Goal: Information Seeking & Learning: Learn about a topic

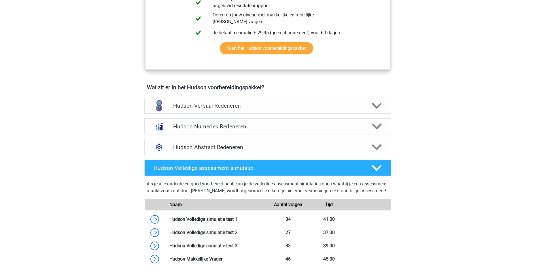
scroll to position [346, 0]
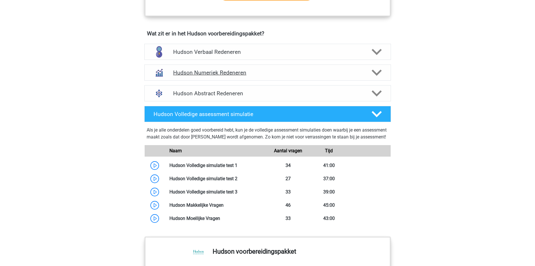
click at [187, 74] on h4 "Hudson Numeriek Redeneren" at bounding box center [267, 72] width 189 height 7
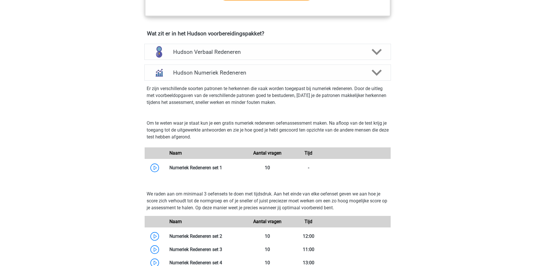
scroll to position [461, 0]
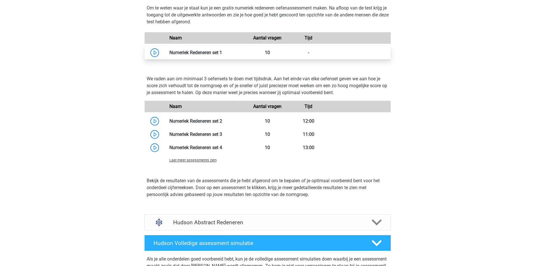
click at [222, 54] on link at bounding box center [222, 52] width 0 height 5
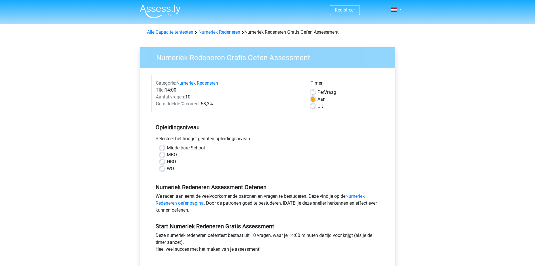
click at [167, 167] on label "WO" at bounding box center [170, 168] width 7 height 7
click at [162, 167] on input "WO" at bounding box center [162, 168] width 5 height 6
radio input "true"
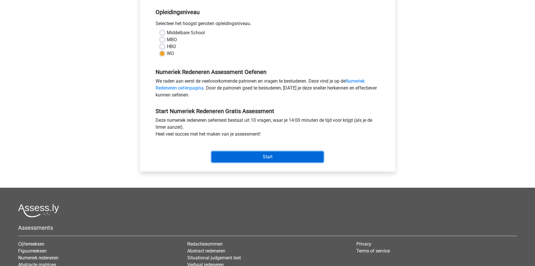
click at [272, 156] on input "Start" at bounding box center [268, 157] width 112 height 11
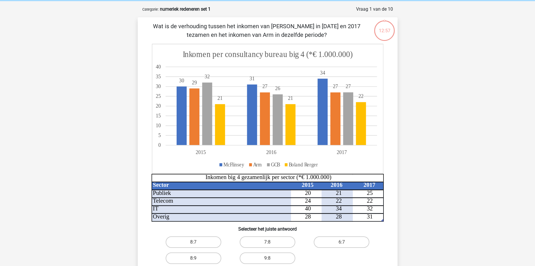
scroll to position [31, 0]
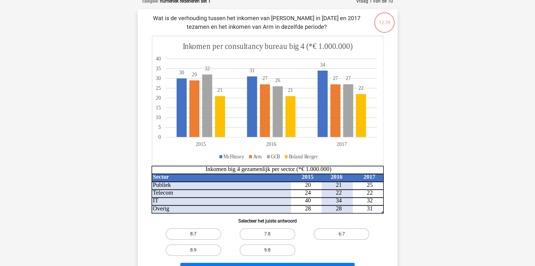
click at [193, 233] on label "8:7" at bounding box center [194, 235] width 56 height 12
click at [193, 234] on input "8:7" at bounding box center [195, 236] width 4 height 4
radio input "true"
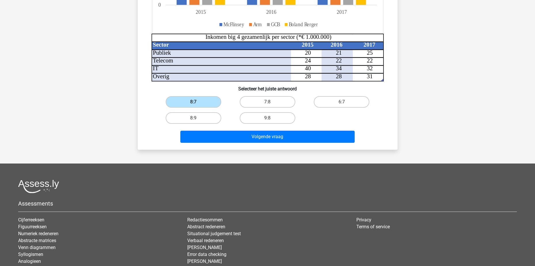
scroll to position [213, 0]
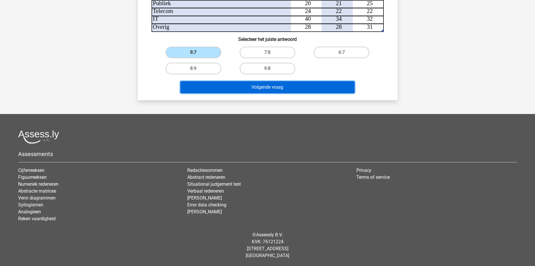
click at [264, 86] on button "Volgende vraag" at bounding box center [267, 87] width 174 height 12
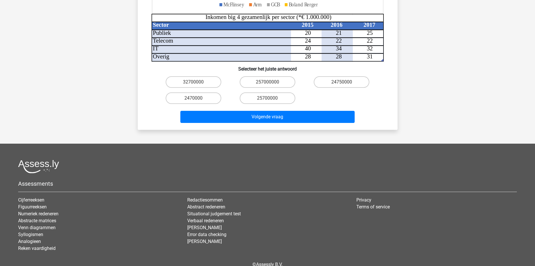
scroll to position [230, 0]
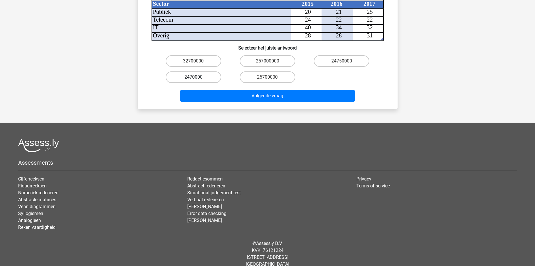
click at [197, 77] on input "2470000" at bounding box center [195, 79] width 4 height 4
radio input "true"
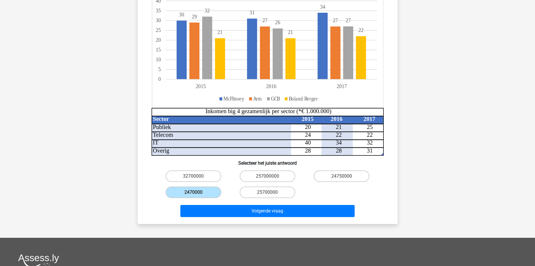
scroll to position [115, 0]
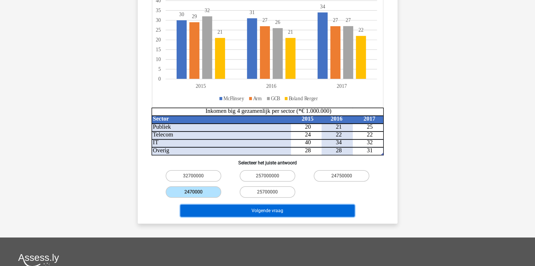
click at [277, 205] on button "Volgende vraag" at bounding box center [267, 211] width 174 height 12
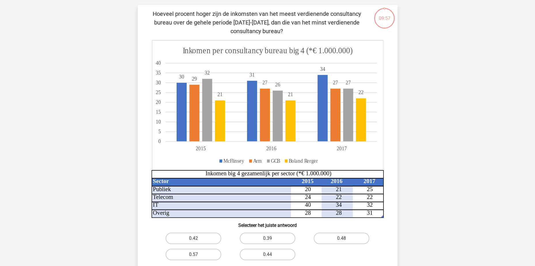
scroll to position [29, 0]
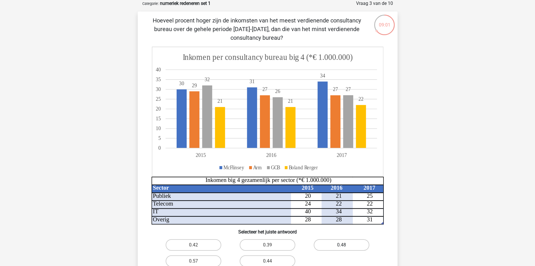
click at [351, 245] on label "0.48" at bounding box center [342, 246] width 56 height 12
click at [346, 245] on input "0.48" at bounding box center [344, 247] width 4 height 4
radio input "true"
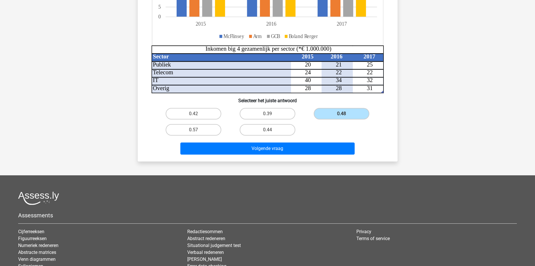
scroll to position [222, 0]
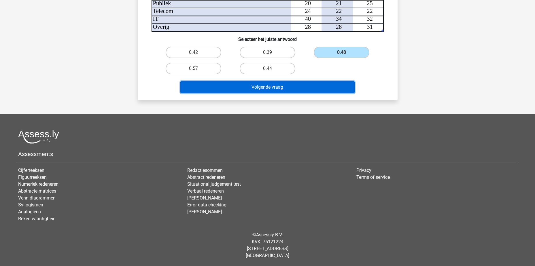
click at [269, 88] on button "Volgende vraag" at bounding box center [267, 87] width 174 height 12
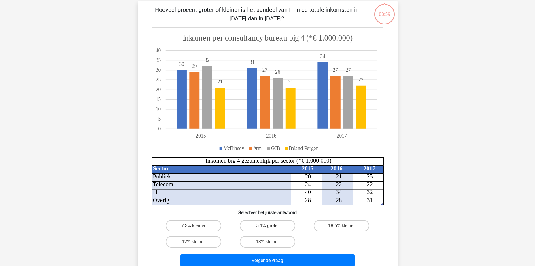
scroll to position [29, 0]
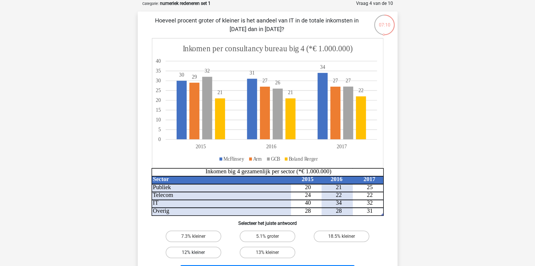
click at [199, 249] on label "12% kleiner" at bounding box center [194, 253] width 56 height 12
click at [197, 253] on input "12% kleiner" at bounding box center [195, 255] width 4 height 4
radio input "true"
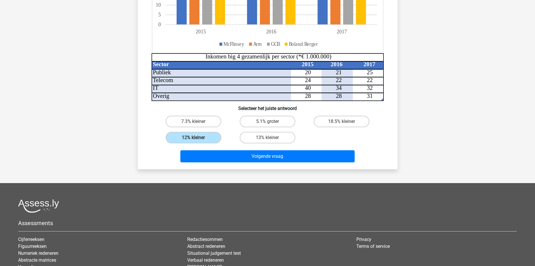
scroll to position [144, 0]
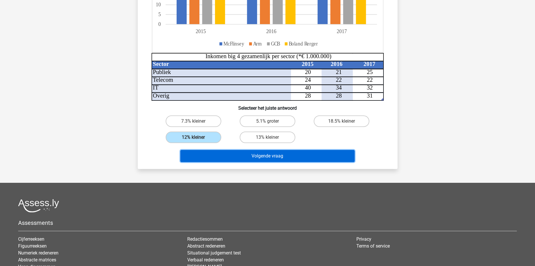
click at [278, 153] on button "Volgende vraag" at bounding box center [267, 156] width 174 height 12
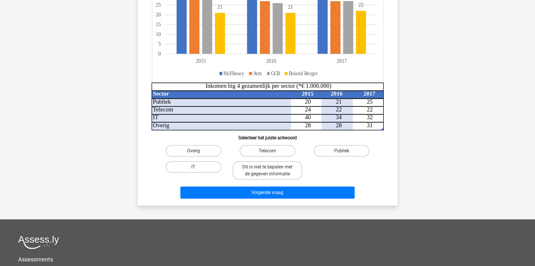
scroll to position [29, 0]
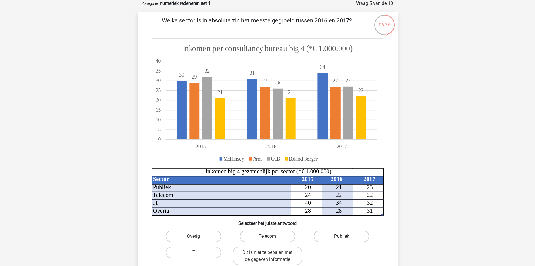
click at [342, 235] on label "Publiek" at bounding box center [342, 237] width 56 height 12
click at [342, 237] on input "Publiek" at bounding box center [344, 239] width 4 height 4
radio input "true"
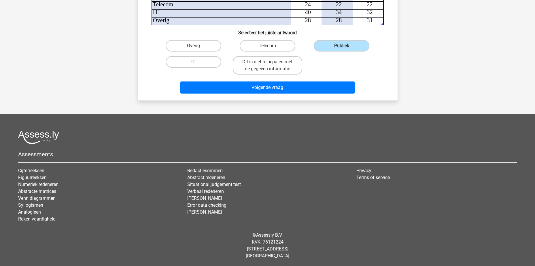
scroll to position [220, 0]
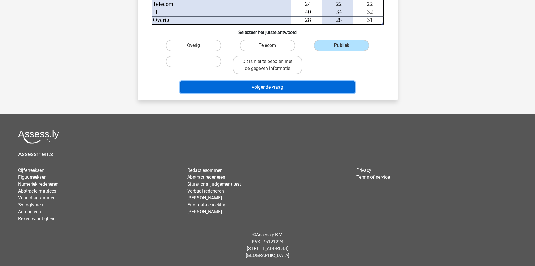
click at [302, 88] on button "Volgende vraag" at bounding box center [267, 87] width 174 height 12
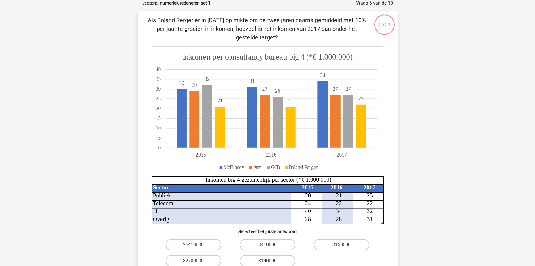
scroll to position [29, 0]
click at [182, 244] on label "25410000" at bounding box center [194, 246] width 56 height 12
click at [193, 245] on input "25410000" at bounding box center [195, 247] width 4 height 4
radio input "true"
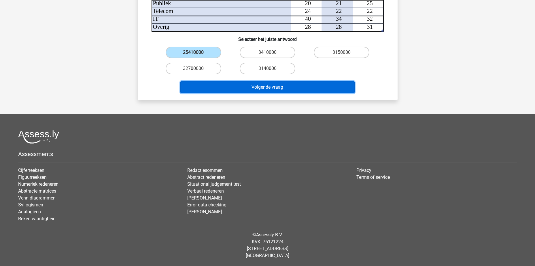
click at [292, 89] on button "Volgende vraag" at bounding box center [267, 87] width 174 height 12
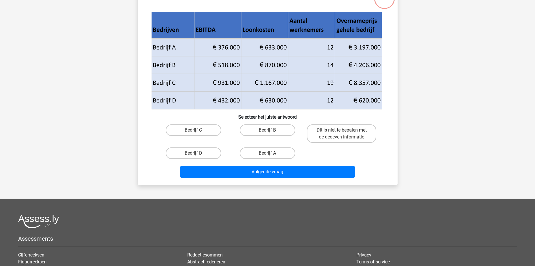
scroll to position [29, 0]
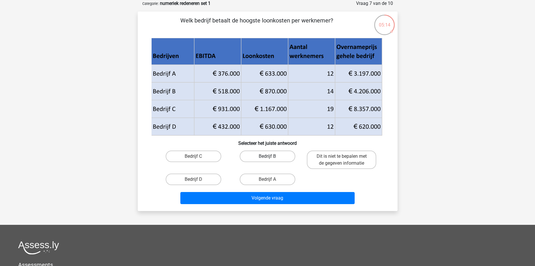
click at [264, 152] on label "Bedrijf B" at bounding box center [268, 157] width 56 height 12
click at [268, 157] on input "Bedrijf B" at bounding box center [270, 159] width 4 height 4
radio input "true"
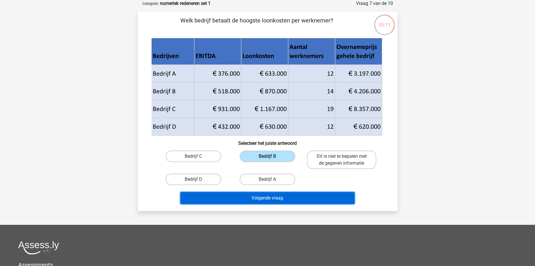
click at [275, 198] on button "Volgende vraag" at bounding box center [267, 198] width 174 height 12
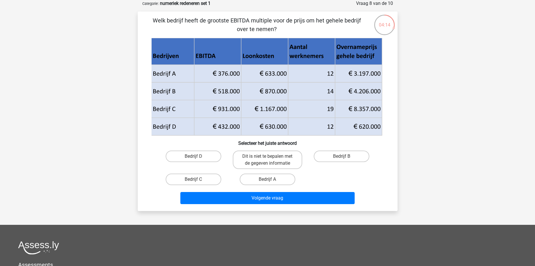
click at [193, 180] on input "Bedrijf C" at bounding box center [195, 182] width 4 height 4
radio input "true"
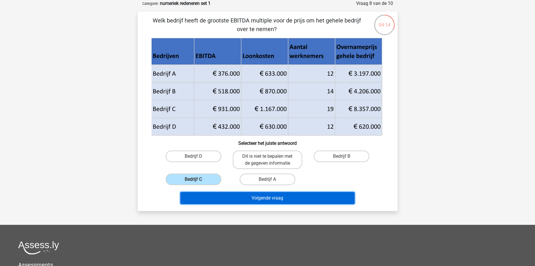
click at [267, 200] on button "Volgende vraag" at bounding box center [267, 198] width 174 height 12
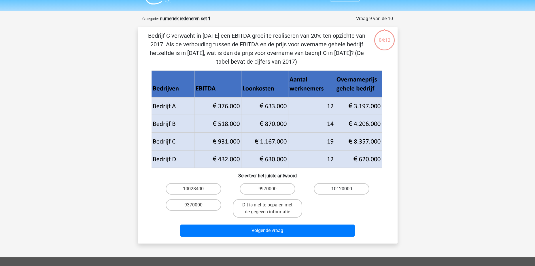
scroll to position [0, 0]
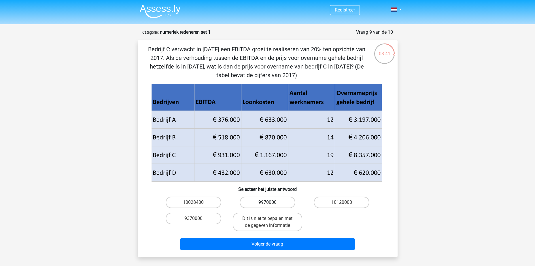
click at [274, 200] on label "9970000" at bounding box center [268, 203] width 56 height 12
click at [271, 203] on input "9970000" at bounding box center [270, 205] width 4 height 4
radio input "true"
click at [209, 201] on label "10028400" at bounding box center [194, 203] width 56 height 12
click at [197, 203] on input "10028400" at bounding box center [195, 205] width 4 height 4
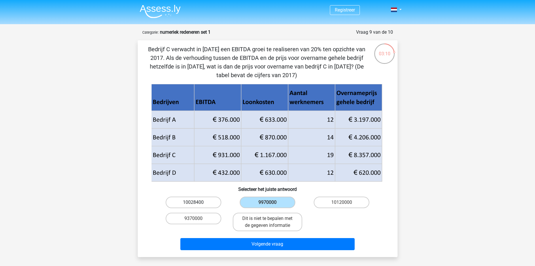
radio input "true"
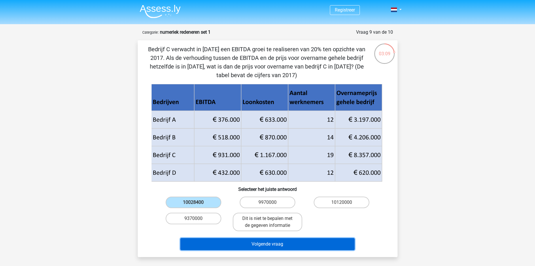
click at [266, 243] on button "Volgende vraag" at bounding box center [267, 244] width 174 height 12
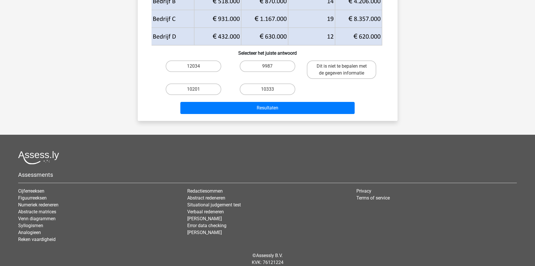
scroll to position [148, 0]
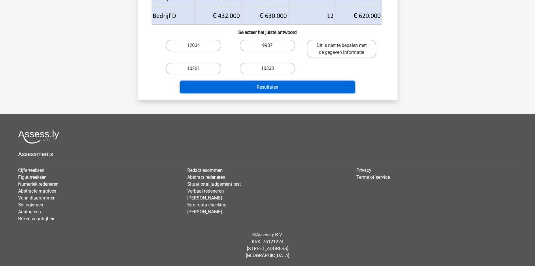
click at [257, 88] on button "Resultaten" at bounding box center [267, 87] width 174 height 12
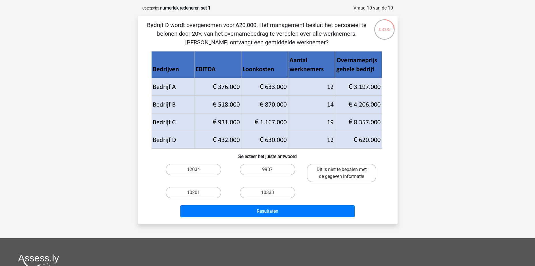
scroll to position [0, 0]
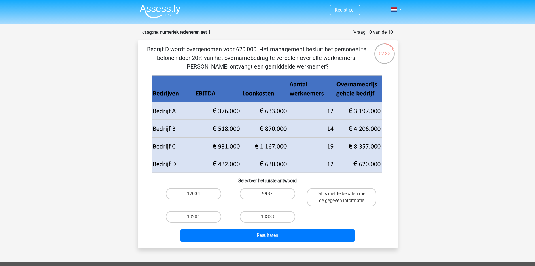
click at [268, 218] on input "10333" at bounding box center [270, 219] width 4 height 4
radio input "true"
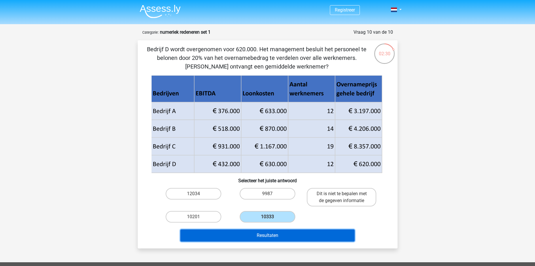
click at [269, 235] on button "Resultaten" at bounding box center [267, 236] width 174 height 12
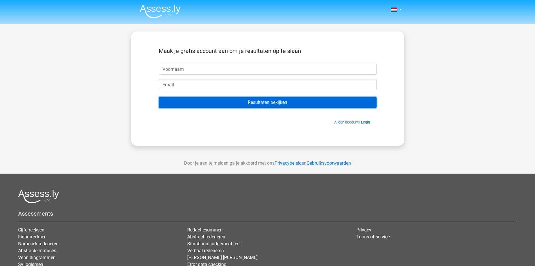
click at [272, 103] on input "Resultaten bekijken" at bounding box center [268, 102] width 218 height 11
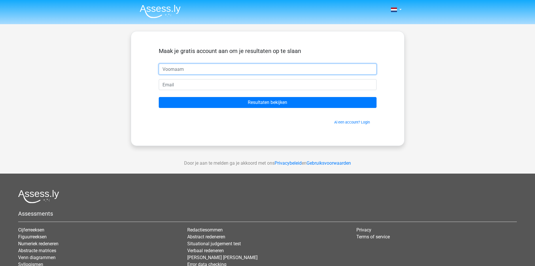
click at [207, 71] on input "text" at bounding box center [268, 69] width 218 height 11
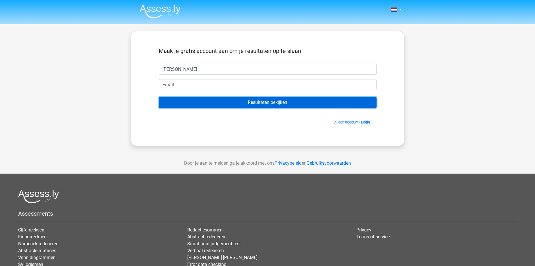
click at [265, 103] on input "Resultaten bekijken" at bounding box center [268, 102] width 218 height 11
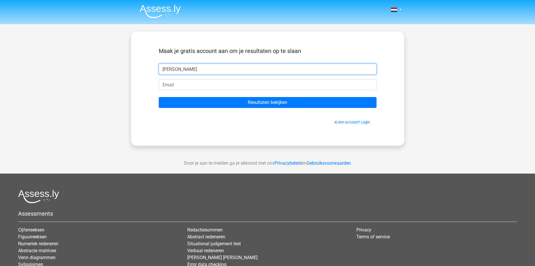
drag, startPoint x: 174, startPoint y: 69, endPoint x: 118, endPoint y: 76, distance: 56.1
click at [118, 76] on div "Nederlands English" at bounding box center [267, 163] width 535 height 326
type input "dave"
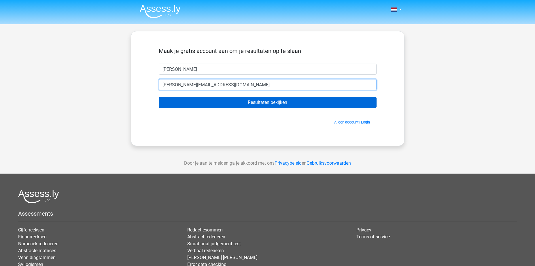
type input "Dave_nys@yahoo.com"
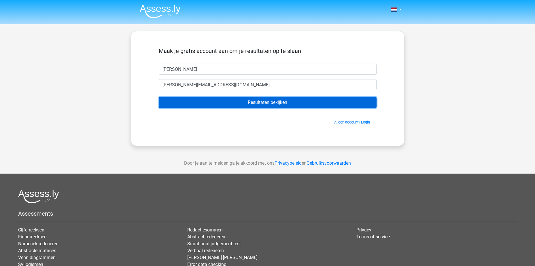
click at [263, 105] on input "Resultaten bekijken" at bounding box center [268, 102] width 218 height 11
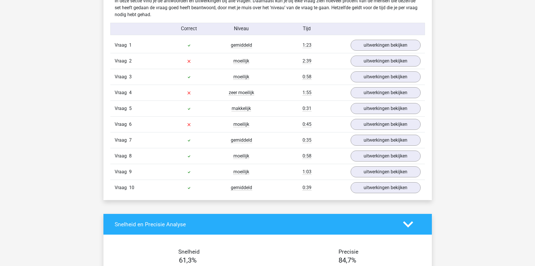
scroll to position [461, 0]
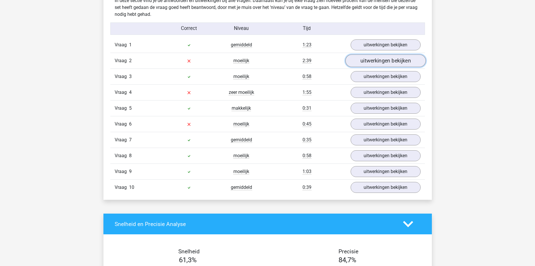
click at [364, 58] on link "uitwerkingen bekijken" at bounding box center [385, 60] width 80 height 13
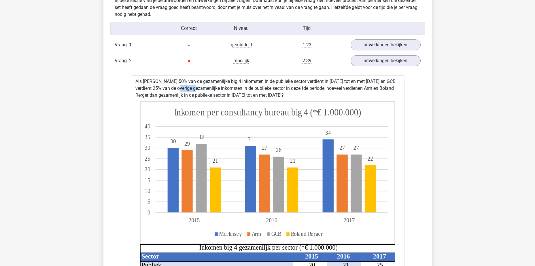
drag, startPoint x: 160, startPoint y: 88, endPoint x: 176, endPoint y: 87, distance: 16.2
click at [176, 87] on div "Als McFlinsey 50% van de gezamenlijke big 4 inkomsten in de publieke sector ver…" at bounding box center [268, 250] width 274 height 349
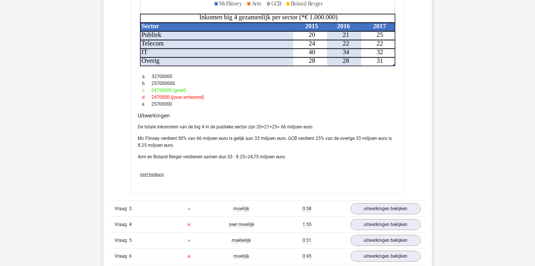
scroll to position [807, 0]
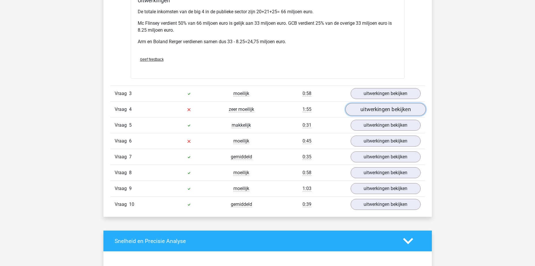
click at [360, 111] on link "uitwerkingen bekijken" at bounding box center [385, 109] width 80 height 13
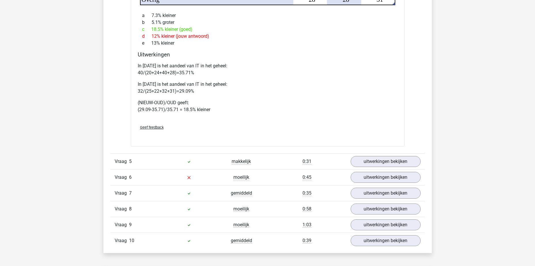
scroll to position [1153, 0]
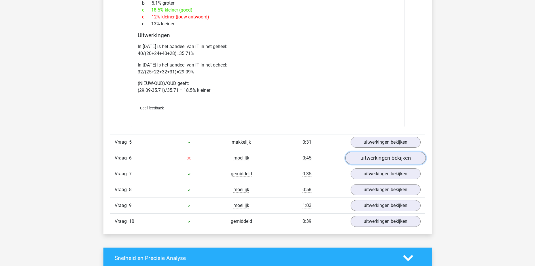
click at [370, 157] on link "uitwerkingen bekijken" at bounding box center [385, 158] width 80 height 13
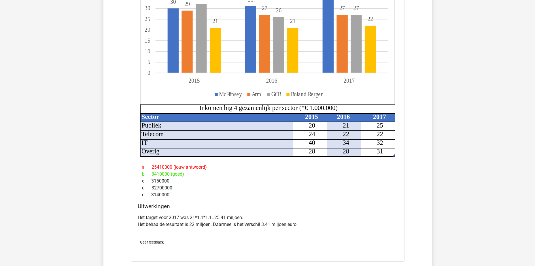
scroll to position [1384, 0]
drag, startPoint x: 215, startPoint y: 216, endPoint x: 253, endPoint y: 213, distance: 37.6
click at [253, 213] on div "Het target voor 2017 was 21*1.1*1.1=25.41 miljoen. Het behaalde resultaat is 22…" at bounding box center [268, 223] width 260 height 23
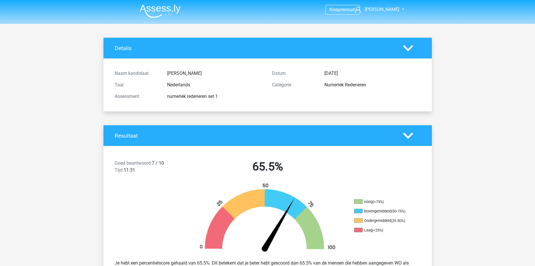
scroll to position [0, 0]
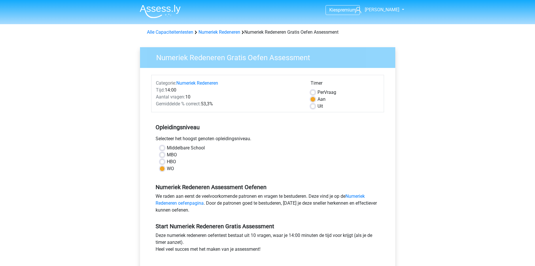
scroll to position [115, 0]
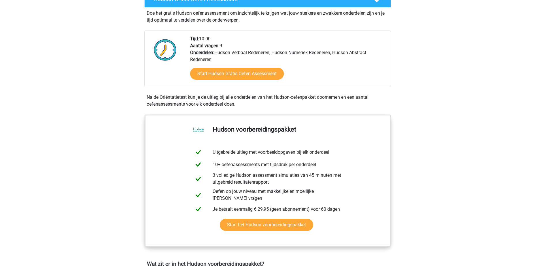
scroll to position [231, 0]
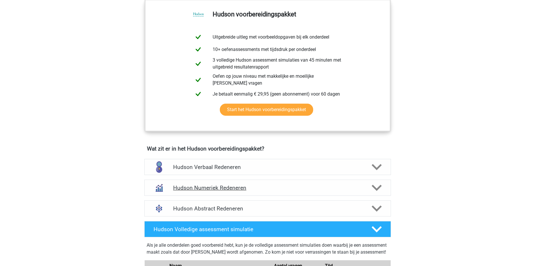
click at [233, 183] on div "Hudson Numeriek Redeneren" at bounding box center [267, 188] width 247 height 16
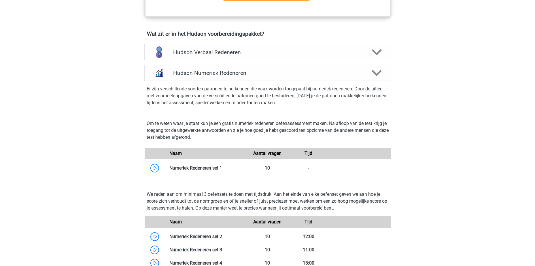
scroll to position [461, 0]
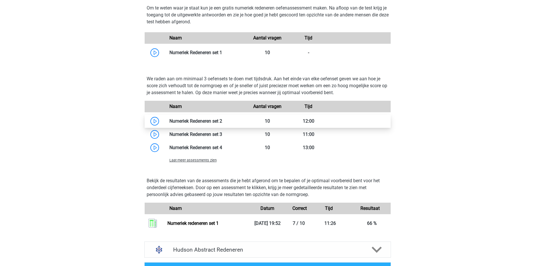
click at [222, 122] on link at bounding box center [222, 120] width 0 height 5
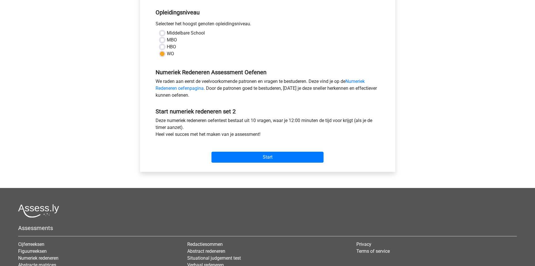
scroll to position [115, 0]
click at [280, 161] on input "Start" at bounding box center [268, 157] width 112 height 11
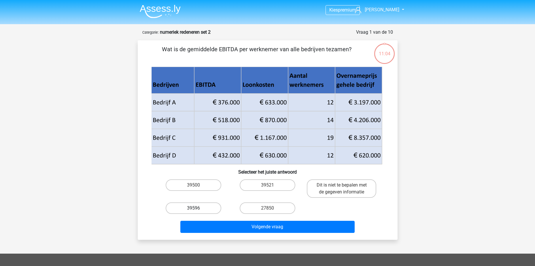
click at [193, 207] on label "39596" at bounding box center [194, 209] width 56 height 12
click at [193, 208] on input "39596" at bounding box center [195, 210] width 4 height 4
radio input "true"
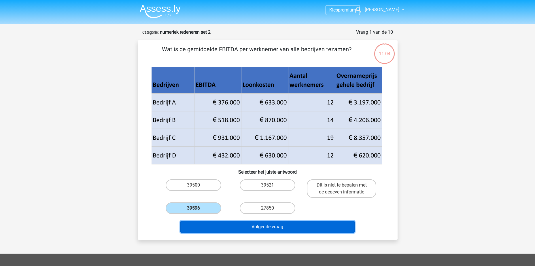
click at [266, 227] on button "Volgende vraag" at bounding box center [267, 227] width 174 height 12
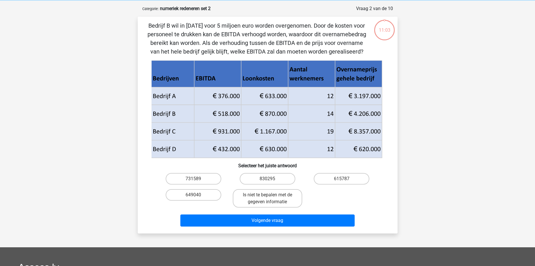
scroll to position [29, 0]
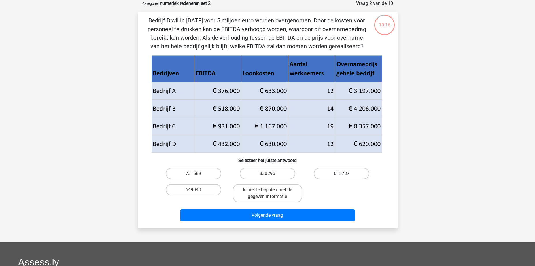
click at [342, 172] on label "615787" at bounding box center [342, 174] width 56 height 12
click at [342, 174] on input "615787" at bounding box center [344, 176] width 4 height 4
radio input "true"
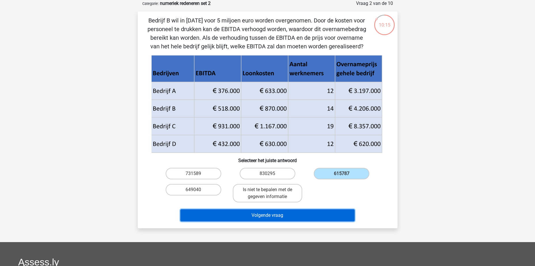
click at [268, 213] on button "Volgende vraag" at bounding box center [267, 216] width 174 height 12
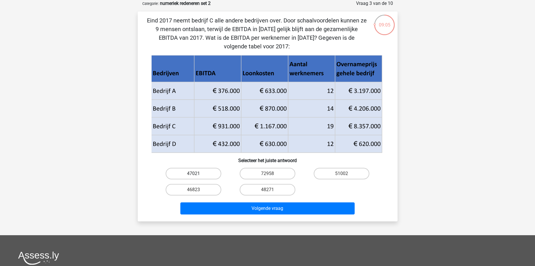
click at [193, 172] on label "47021" at bounding box center [194, 174] width 56 height 12
click at [193, 174] on input "47021" at bounding box center [195, 176] width 4 height 4
radio input "true"
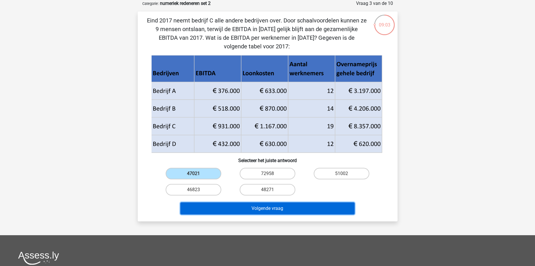
click at [276, 206] on button "Volgende vraag" at bounding box center [267, 209] width 174 height 12
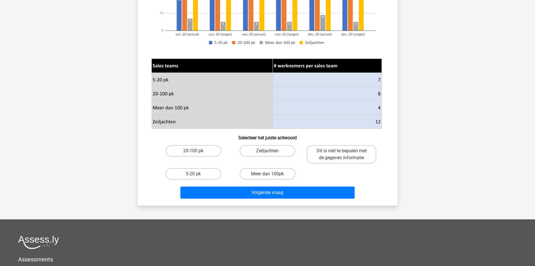
scroll to position [144, 0]
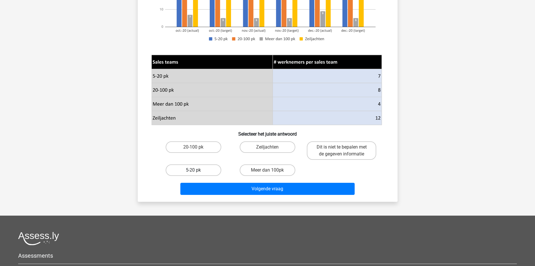
click at [198, 169] on label "5-20 pk" at bounding box center [194, 171] width 56 height 12
click at [197, 170] on input "5-20 pk" at bounding box center [195, 172] width 4 height 4
radio input "true"
click at [268, 168] on label "Meer dan 100pk" at bounding box center [268, 171] width 56 height 12
click at [268, 170] on input "Meer dan 100pk" at bounding box center [270, 172] width 4 height 4
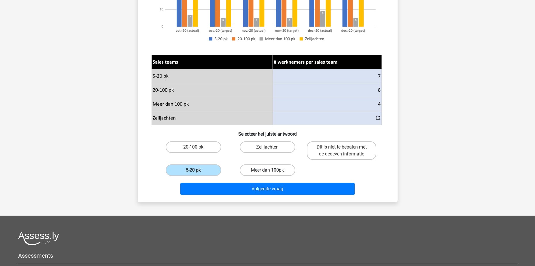
radio input "true"
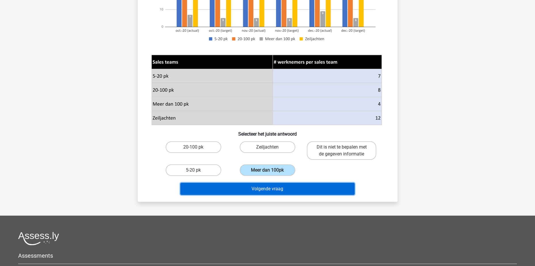
click at [270, 191] on button "Volgende vraag" at bounding box center [267, 189] width 174 height 12
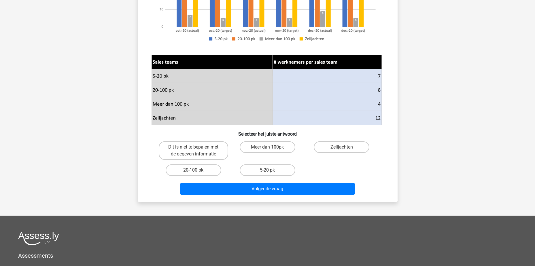
click at [197, 170] on input "20-100 pk" at bounding box center [195, 172] width 4 height 4
radio input "true"
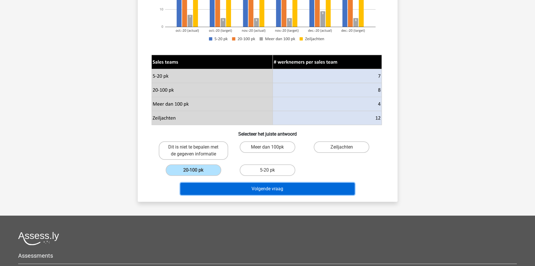
click at [264, 187] on button "Volgende vraag" at bounding box center [267, 189] width 174 height 12
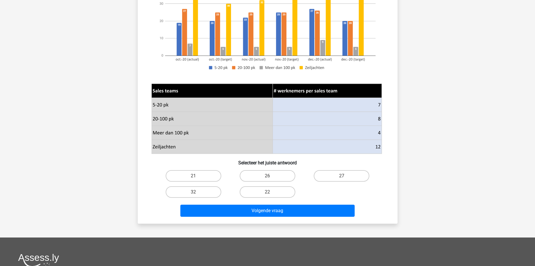
scroll to position [231, 0]
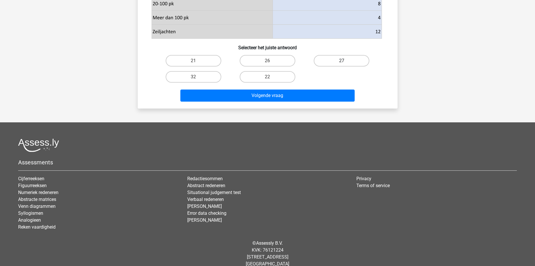
click at [334, 57] on label "27" at bounding box center [342, 61] width 56 height 12
click at [342, 61] on input "27" at bounding box center [344, 63] width 4 height 4
radio input "true"
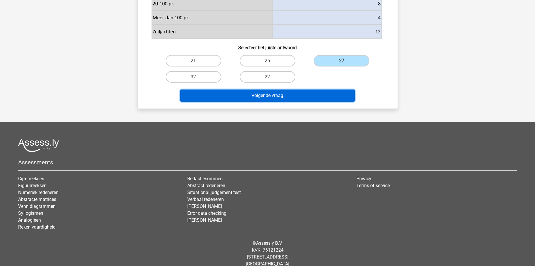
click at [270, 97] on button "Volgende vraag" at bounding box center [267, 96] width 174 height 12
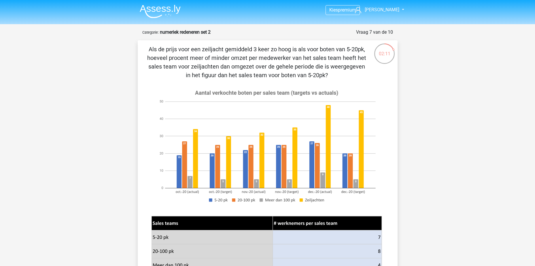
scroll to position [115, 0]
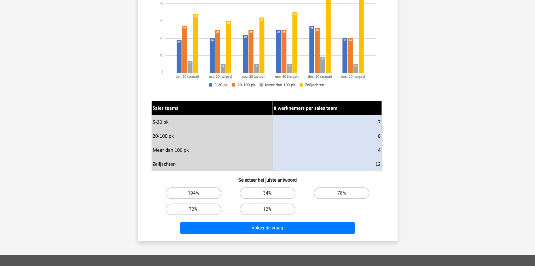
click at [193, 192] on label "194%" at bounding box center [194, 194] width 56 height 12
click at [193, 193] on input "194%" at bounding box center [195, 195] width 4 height 4
radio input "true"
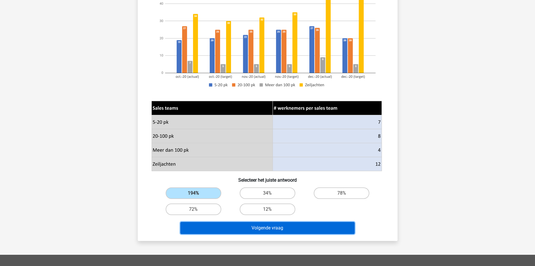
click at [265, 224] on button "Volgende vraag" at bounding box center [267, 228] width 174 height 12
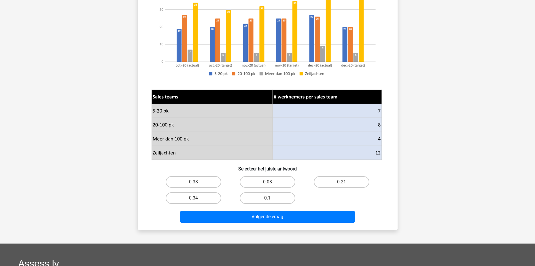
scroll to position [144, 0]
click at [266, 178] on label "0.08" at bounding box center [268, 182] width 56 height 12
click at [268, 182] on input "0.08" at bounding box center [270, 184] width 4 height 4
radio input "true"
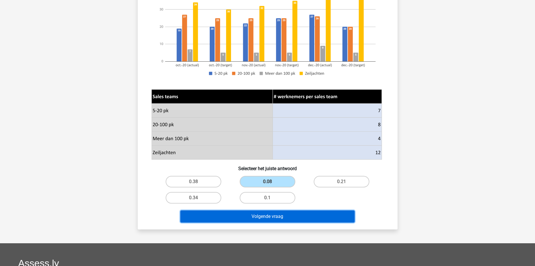
click at [269, 215] on button "Volgende vraag" at bounding box center [267, 217] width 174 height 12
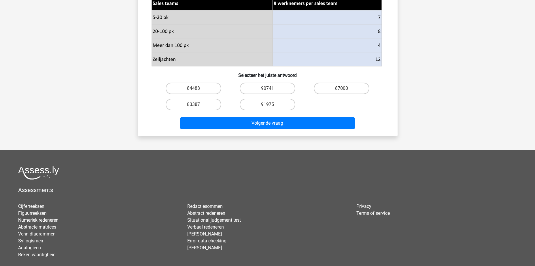
scroll to position [231, 0]
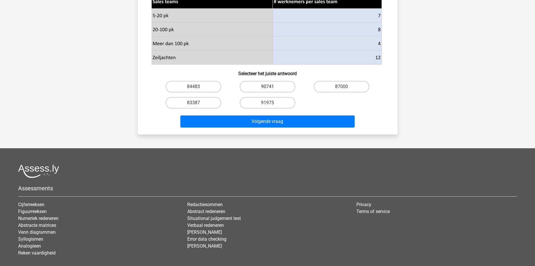
click at [268, 83] on label "90741" at bounding box center [268, 87] width 56 height 12
click at [268, 87] on input "90741" at bounding box center [270, 89] width 4 height 4
radio input "true"
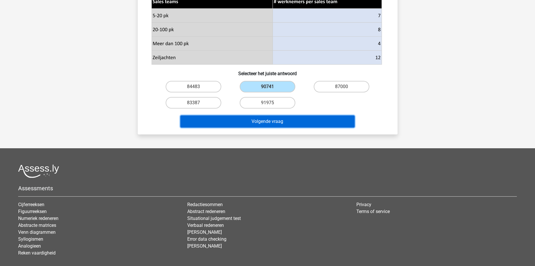
click at [276, 119] on button "Volgende vraag" at bounding box center [267, 122] width 174 height 12
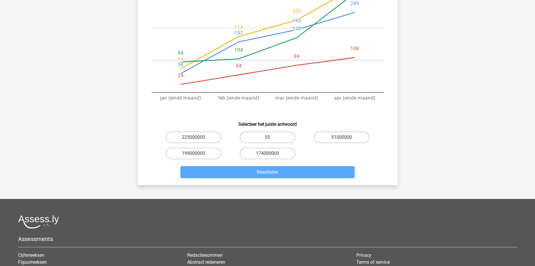
scroll to position [144, 0]
click at [278, 154] on label "174000000" at bounding box center [268, 154] width 56 height 12
click at [271, 154] on input "174000000" at bounding box center [270, 155] width 4 height 4
radio input "true"
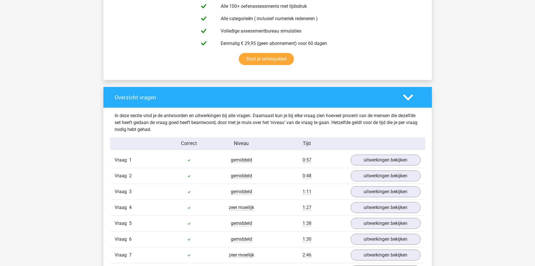
scroll to position [461, 0]
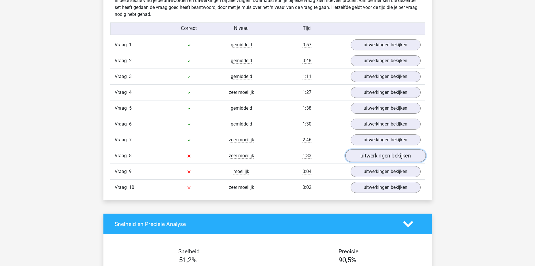
click at [356, 156] on link "uitwerkingen bekijken" at bounding box center [385, 156] width 80 height 13
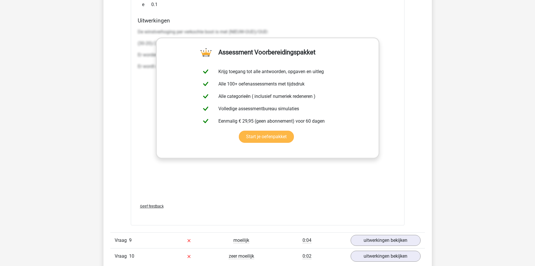
scroll to position [922, 0]
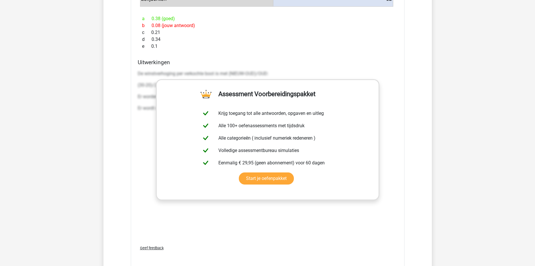
scroll to position [1038, 0]
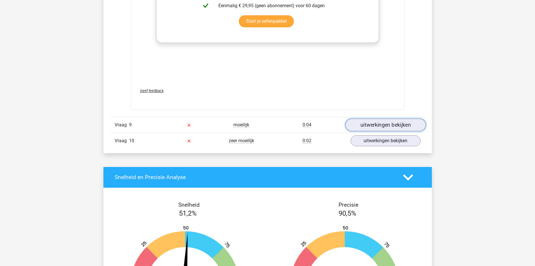
click at [378, 122] on link "uitwerkingen bekijken" at bounding box center [385, 125] width 80 height 13
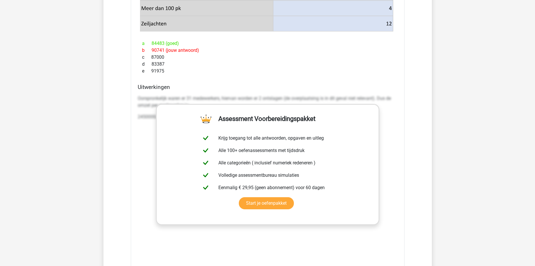
scroll to position [1625, 0]
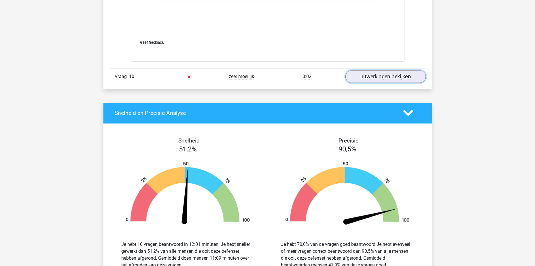
click at [364, 75] on link "uitwerkingen bekijken" at bounding box center [385, 76] width 80 height 13
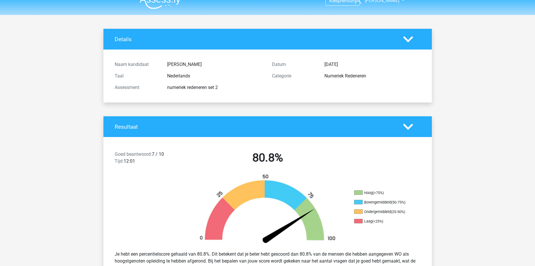
scroll to position [0, 0]
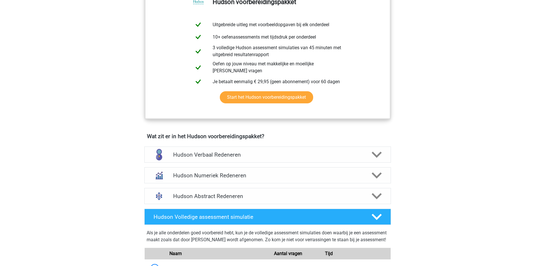
scroll to position [346, 0]
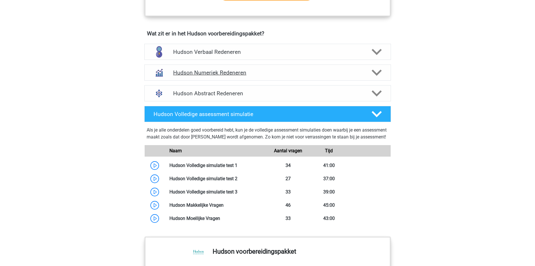
click at [190, 72] on h4 "Hudson Numeriek Redeneren" at bounding box center [267, 72] width 189 height 7
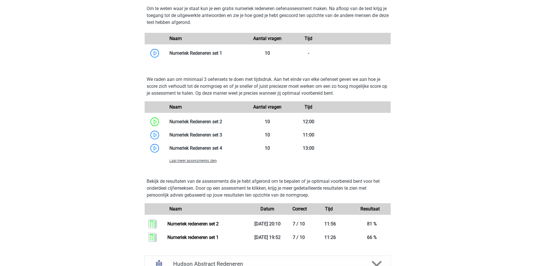
scroll to position [461, 0]
click at [222, 133] on link at bounding box center [222, 134] width 0 height 5
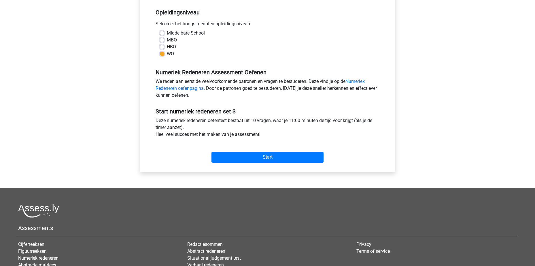
scroll to position [115, 0]
click at [255, 154] on input "Start" at bounding box center [268, 157] width 112 height 11
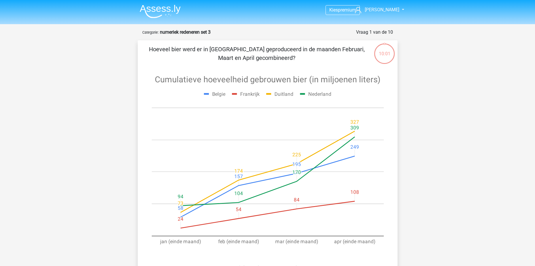
scroll to position [115, 0]
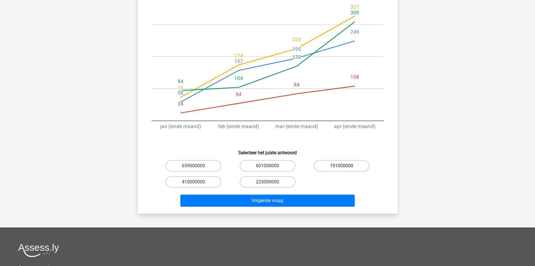
click at [337, 165] on label "191000000" at bounding box center [342, 166] width 56 height 12
click at [342, 166] on input "191000000" at bounding box center [344, 168] width 4 height 4
radio input "true"
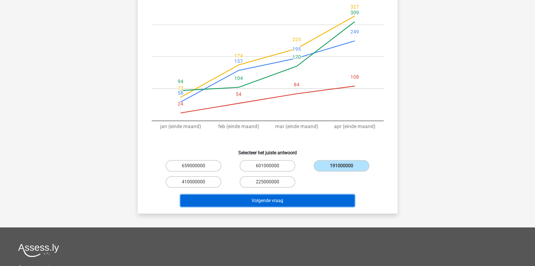
click at [263, 198] on button "Volgende vraag" at bounding box center [267, 201] width 174 height 12
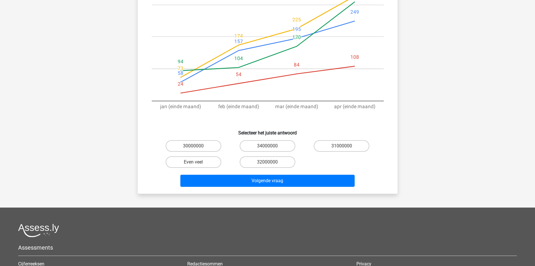
scroll to position [144, 0]
click at [173, 156] on label "Even veel" at bounding box center [194, 162] width 56 height 12
click at [193, 162] on input "Even veel" at bounding box center [195, 164] width 4 height 4
radio input "true"
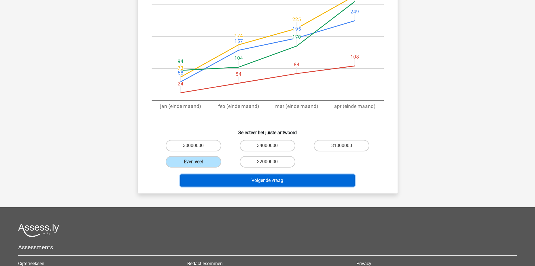
click at [278, 175] on button "Volgende vraag" at bounding box center [267, 181] width 174 height 12
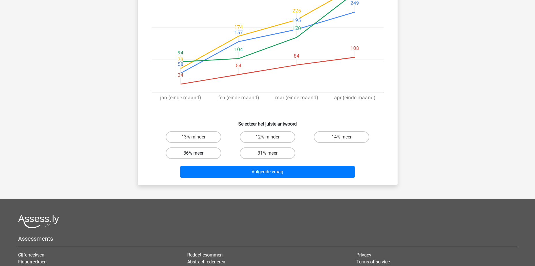
click at [193, 150] on label "36% meer" at bounding box center [194, 154] width 56 height 12
click at [193, 153] on input "36% meer" at bounding box center [195, 155] width 4 height 4
radio input "true"
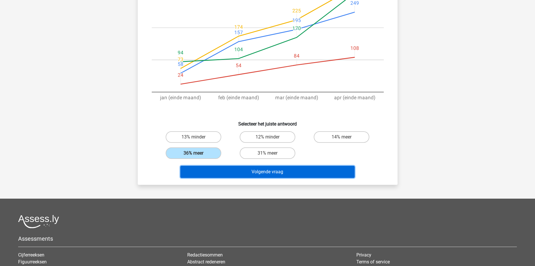
click at [257, 170] on button "Volgende vraag" at bounding box center [267, 172] width 174 height 12
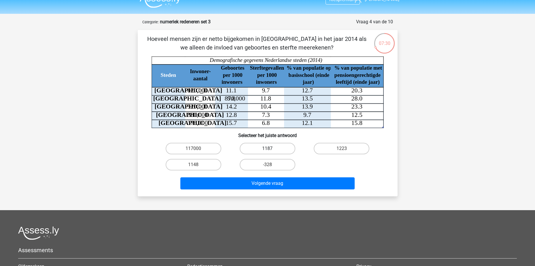
scroll to position [0, 0]
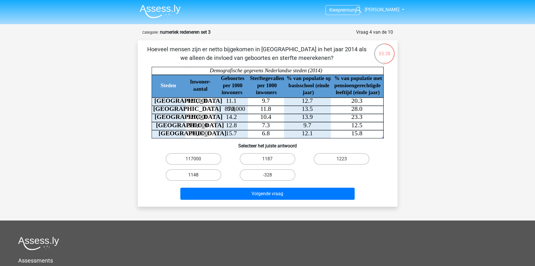
click at [188, 173] on label "1148" at bounding box center [194, 175] width 56 height 12
click at [193, 175] on input "1148" at bounding box center [195, 177] width 4 height 4
radio input "true"
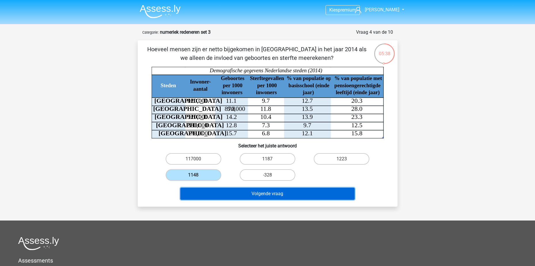
click at [252, 194] on button "Volgende vraag" at bounding box center [267, 194] width 174 height 12
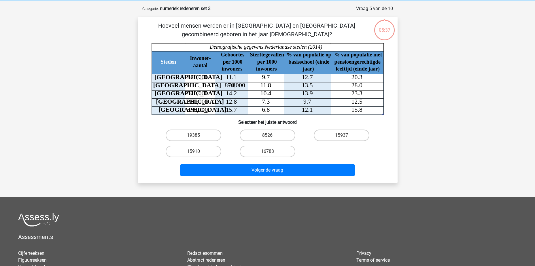
scroll to position [29, 0]
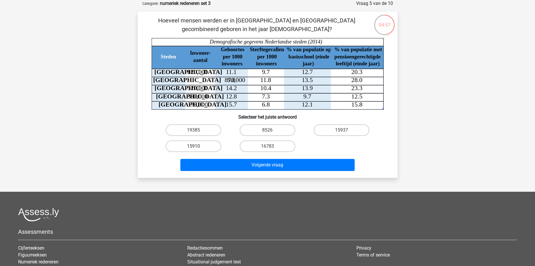
click at [201, 143] on label "15910" at bounding box center [194, 147] width 56 height 12
click at [197, 146] on input "15910" at bounding box center [195, 148] width 4 height 4
radio input "true"
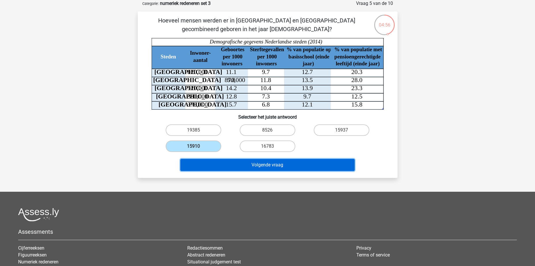
click at [262, 166] on button "Volgende vraag" at bounding box center [267, 165] width 174 height 12
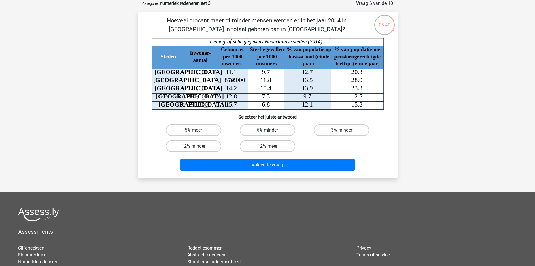
click at [265, 132] on label "6% minder" at bounding box center [268, 131] width 56 height 12
click at [268, 132] on input "6% minder" at bounding box center [270, 132] width 4 height 4
radio input "true"
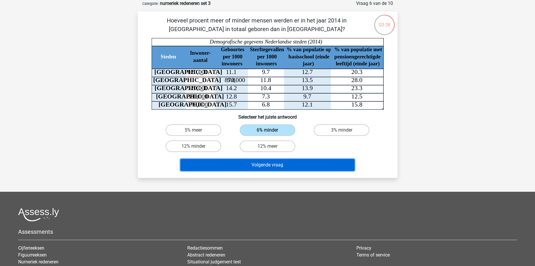
click at [278, 169] on button "Volgende vraag" at bounding box center [267, 165] width 174 height 12
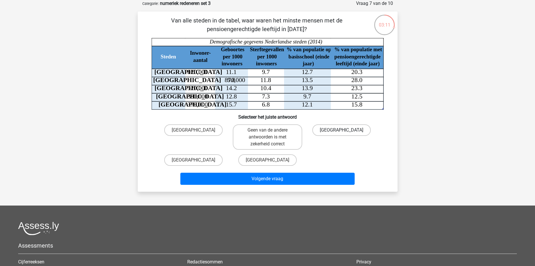
click at [336, 127] on label "Den Haag" at bounding box center [341, 131] width 59 height 12
click at [342, 130] on input "Den Haag" at bounding box center [344, 132] width 4 height 4
radio input "true"
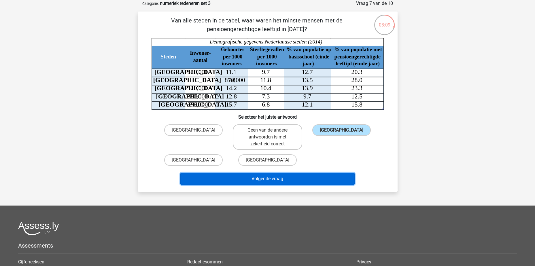
click at [297, 180] on button "Volgende vraag" at bounding box center [267, 179] width 174 height 12
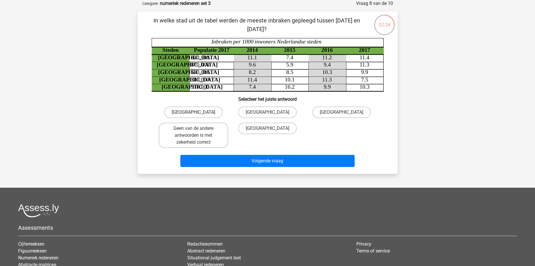
click at [203, 110] on label "Rotterdam" at bounding box center [193, 113] width 59 height 12
click at [197, 112] on input "Rotterdam" at bounding box center [195, 114] width 4 height 4
radio input "true"
click at [276, 153] on div "Volgende vraag" at bounding box center [268, 159] width 242 height 19
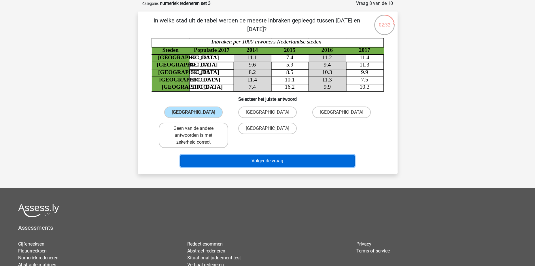
click at [273, 159] on button "Volgende vraag" at bounding box center [267, 161] width 174 height 12
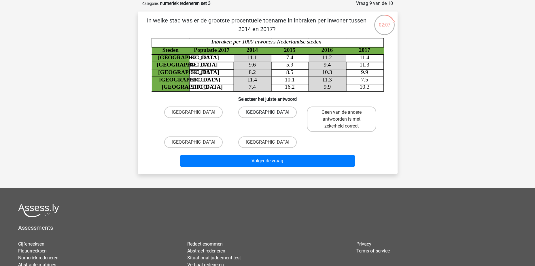
click at [274, 113] on label "[GEOGRAPHIC_DATA]" at bounding box center [267, 113] width 59 height 12
click at [271, 113] on input "[GEOGRAPHIC_DATA]" at bounding box center [270, 114] width 4 height 4
radio input "true"
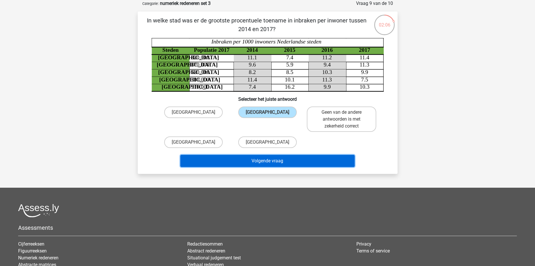
click at [273, 164] on button "Volgende vraag" at bounding box center [267, 161] width 174 height 12
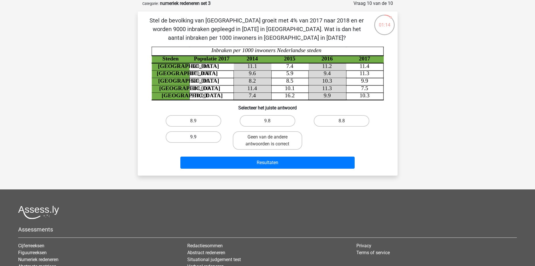
click at [201, 137] on label "9.9" at bounding box center [194, 137] width 56 height 12
click at [197, 137] on input "9.9" at bounding box center [195, 139] width 4 height 4
radio input "true"
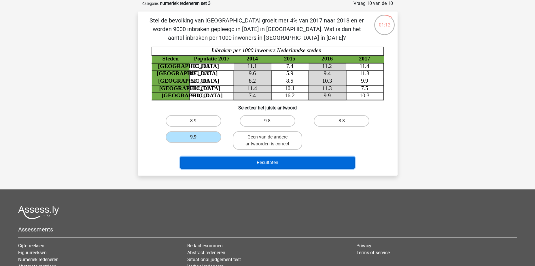
click at [276, 163] on button "Resultaten" at bounding box center [267, 163] width 174 height 12
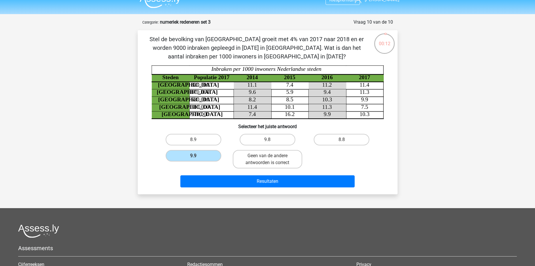
scroll to position [0, 0]
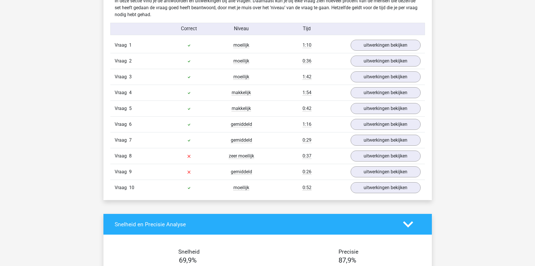
scroll to position [461, 0]
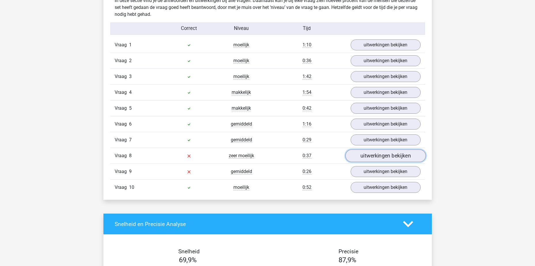
click at [387, 154] on link "uitwerkingen bekijken" at bounding box center [385, 156] width 80 height 13
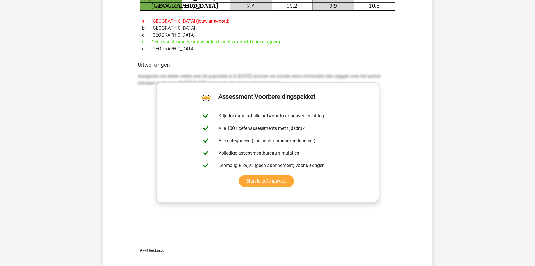
scroll to position [807, 0]
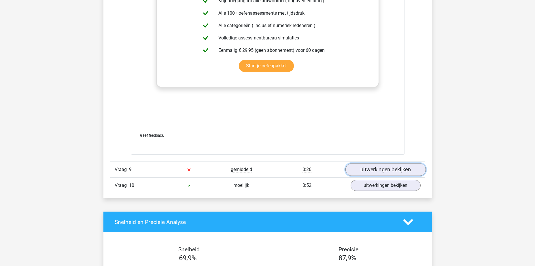
click at [380, 169] on link "uitwerkingen bekijken" at bounding box center [385, 169] width 80 height 13
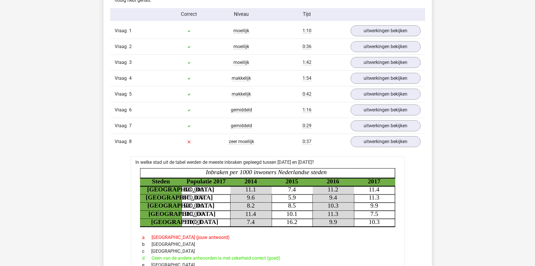
scroll to position [115, 0]
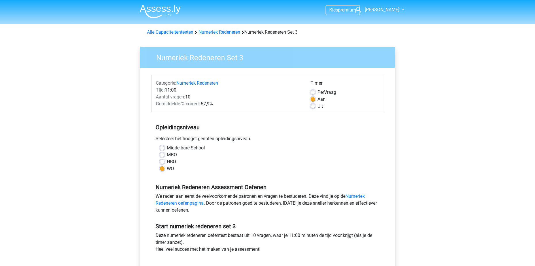
scroll to position [115, 0]
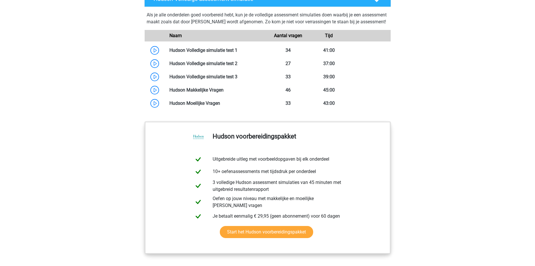
scroll to position [231, 0]
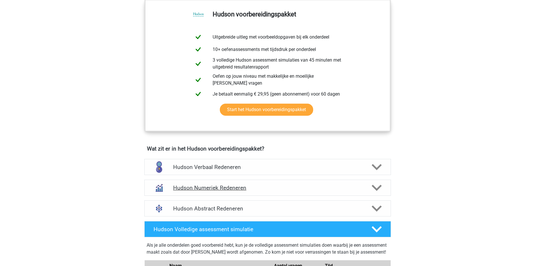
click at [210, 187] on h4 "Hudson Numeriek Redeneren" at bounding box center [267, 188] width 189 height 7
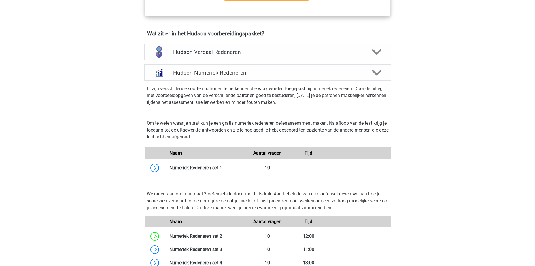
scroll to position [461, 0]
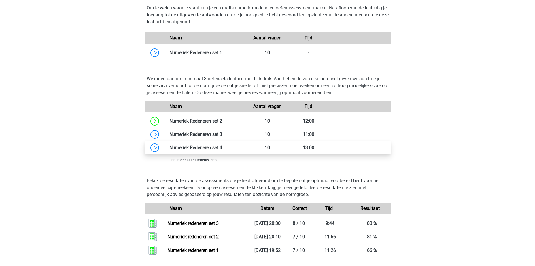
click at [222, 145] on link at bounding box center [222, 147] width 0 height 5
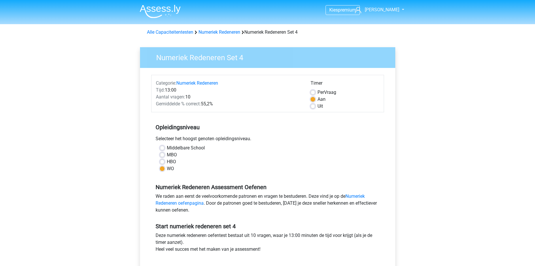
scroll to position [115, 0]
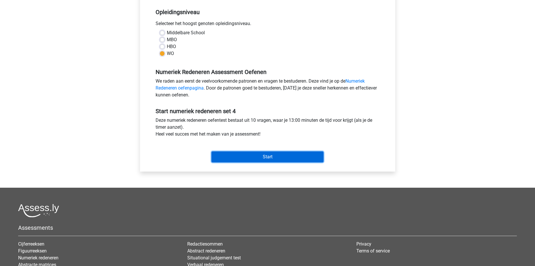
click at [249, 153] on input "Start" at bounding box center [268, 157] width 112 height 11
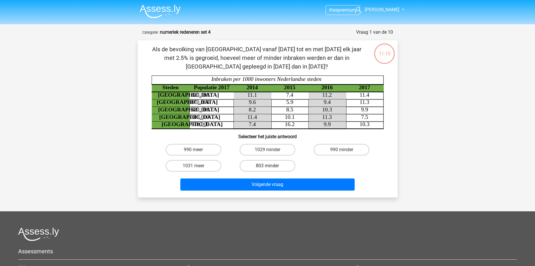
click at [273, 167] on label "803 minder" at bounding box center [268, 166] width 56 height 12
click at [271, 167] on input "803 minder" at bounding box center [270, 168] width 4 height 4
radio input "true"
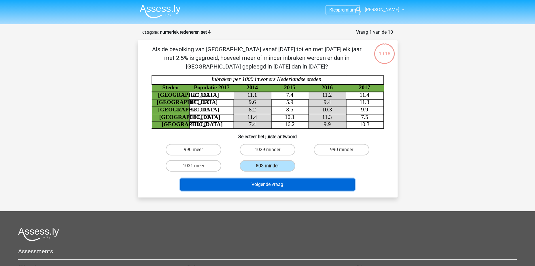
click at [278, 187] on button "Volgende vraag" at bounding box center [267, 185] width 174 height 12
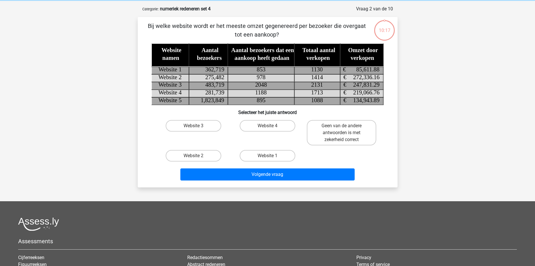
scroll to position [29, 0]
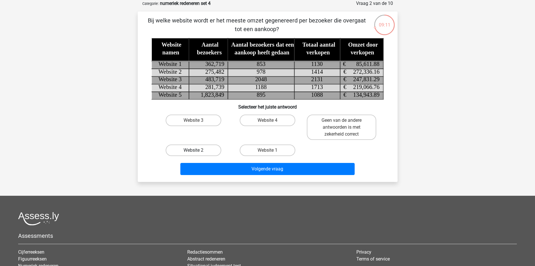
drag, startPoint x: 189, startPoint y: 149, endPoint x: 202, endPoint y: 150, distance: 13.6
click at [189, 149] on label "Website 2" at bounding box center [194, 151] width 56 height 12
click at [193, 150] on input "Website 2" at bounding box center [195, 152] width 4 height 4
radio input "true"
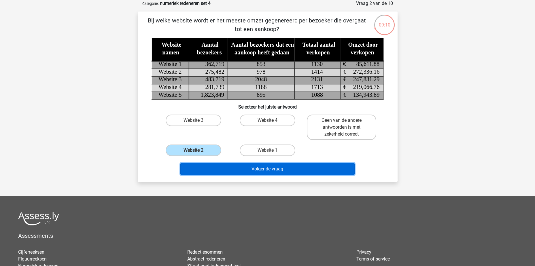
click at [278, 168] on button "Volgende vraag" at bounding box center [267, 169] width 174 height 12
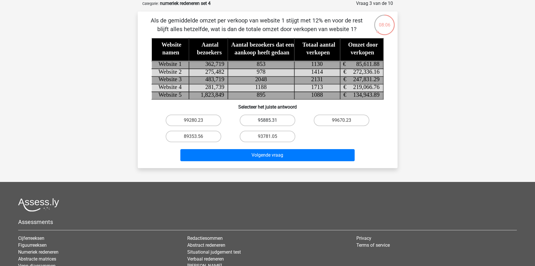
click at [269, 118] on label "95885.31" at bounding box center [268, 121] width 56 height 12
click at [269, 120] on input "95885.31" at bounding box center [270, 122] width 4 height 4
radio input "true"
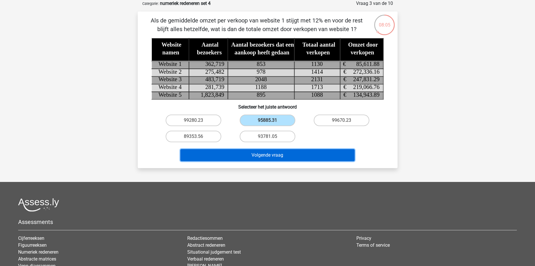
click at [277, 154] on button "Volgende vraag" at bounding box center [267, 155] width 174 height 12
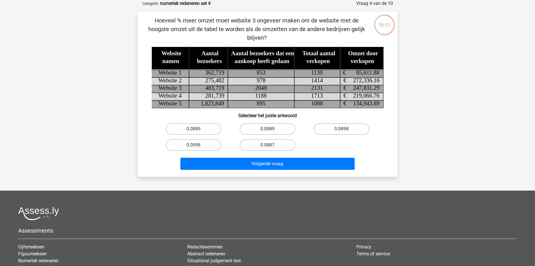
click at [270, 127] on label "0.0989" at bounding box center [268, 129] width 56 height 12
click at [270, 129] on input "0.0989" at bounding box center [270, 131] width 4 height 4
radio input "true"
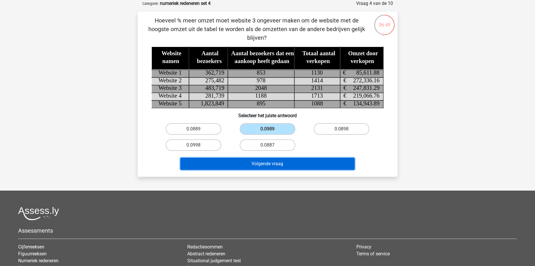
click at [274, 162] on button "Volgende vraag" at bounding box center [267, 164] width 174 height 12
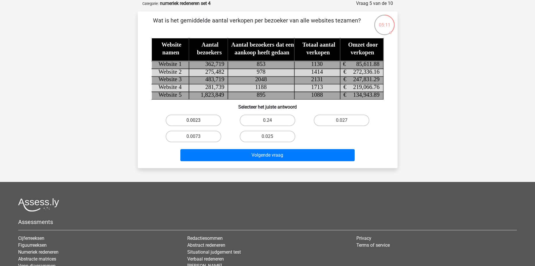
click at [195, 120] on label "0.0023" at bounding box center [194, 121] width 56 height 12
click at [195, 120] on input "0.0023" at bounding box center [195, 122] width 4 height 4
radio input "true"
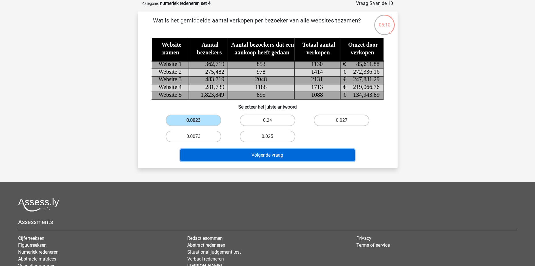
click at [276, 159] on button "Volgende vraag" at bounding box center [267, 155] width 174 height 12
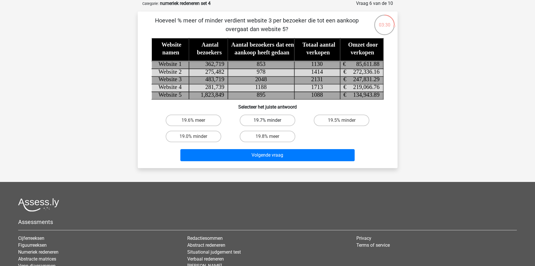
click at [285, 120] on label "19.7% minder" at bounding box center [268, 121] width 56 height 12
click at [271, 120] on input "19.7% minder" at bounding box center [270, 122] width 4 height 4
radio input "true"
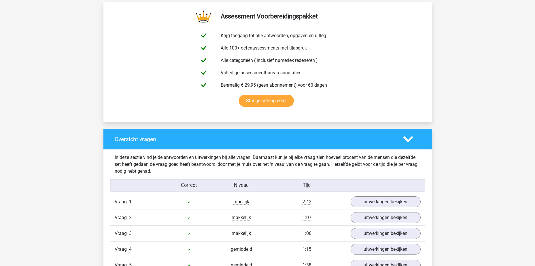
scroll to position [461, 0]
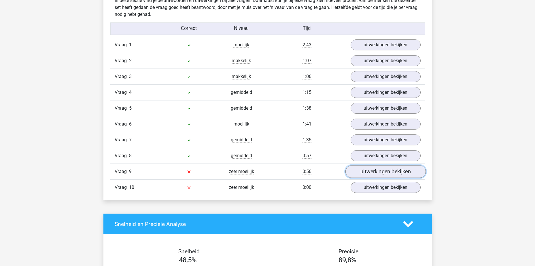
click at [393, 171] on link "uitwerkingen bekijken" at bounding box center [385, 171] width 80 height 13
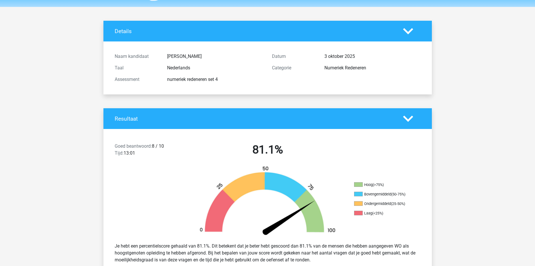
scroll to position [0, 0]
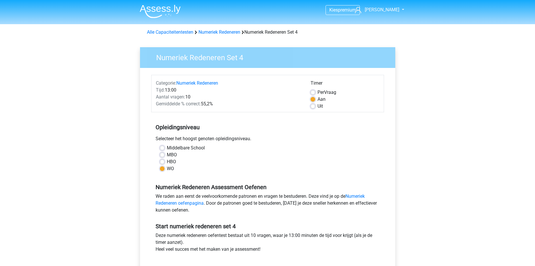
scroll to position [115, 0]
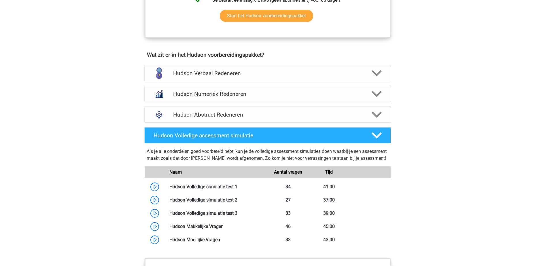
scroll to position [346, 0]
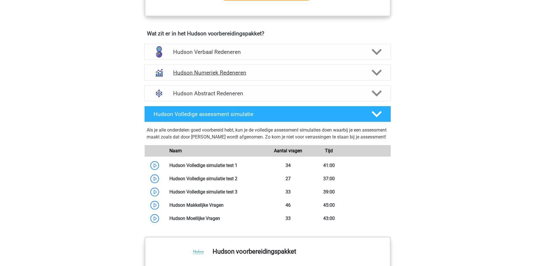
click at [197, 69] on div "Hudson Numeriek Redeneren" at bounding box center [267, 73] width 247 height 16
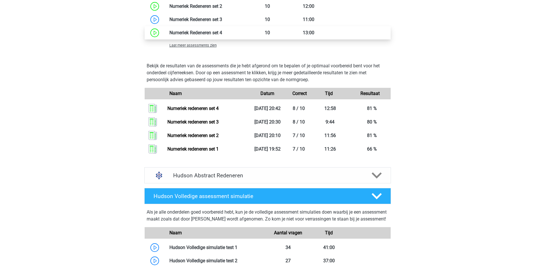
scroll to position [577, 0]
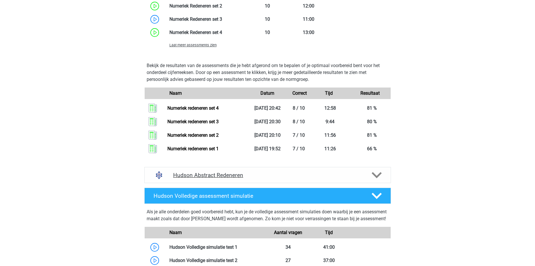
click at [199, 179] on h4 "Hudson Abstract Redeneren" at bounding box center [267, 175] width 189 height 7
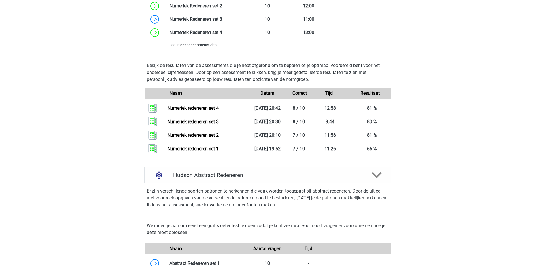
scroll to position [692, 0]
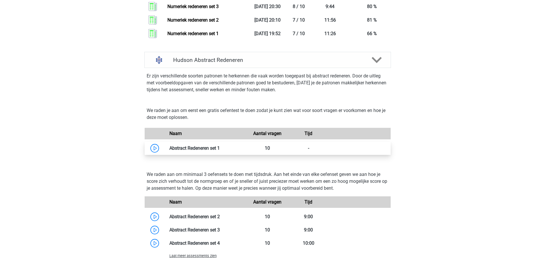
click at [220, 146] on link at bounding box center [220, 148] width 0 height 5
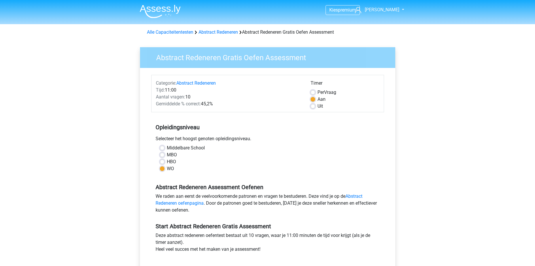
scroll to position [115, 0]
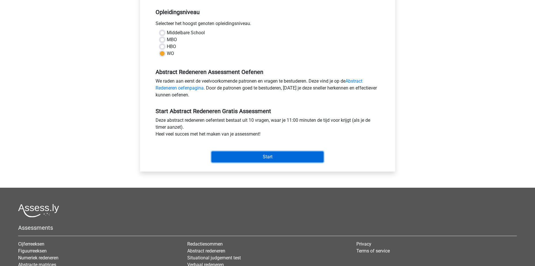
click at [248, 156] on input "Start" at bounding box center [268, 157] width 112 height 11
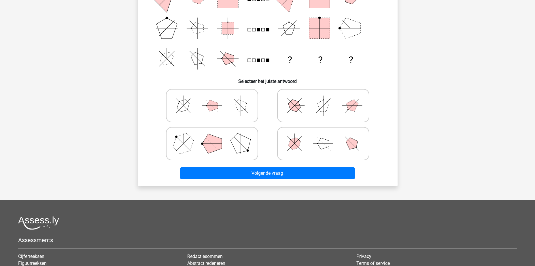
scroll to position [115, 0]
click at [216, 135] on icon at bounding box center [212, 143] width 86 height 29
click at [216, 135] on input "radio" at bounding box center [214, 135] width 4 height 4
radio input "true"
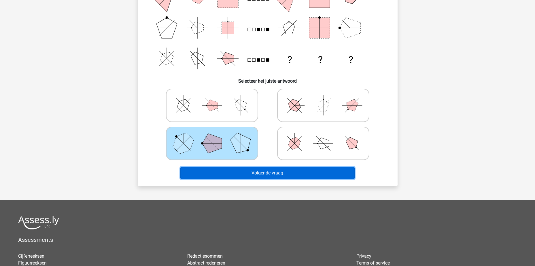
click at [270, 169] on button "Volgende vraag" at bounding box center [267, 173] width 174 height 12
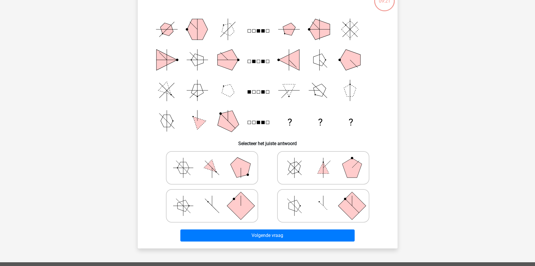
scroll to position [29, 0]
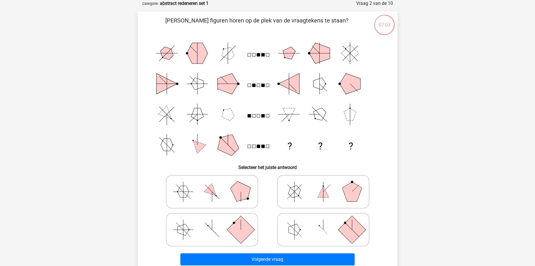
click at [332, 222] on icon at bounding box center [323, 230] width 86 height 29
click at [327, 222] on input "radio" at bounding box center [325, 221] width 4 height 4
radio input "true"
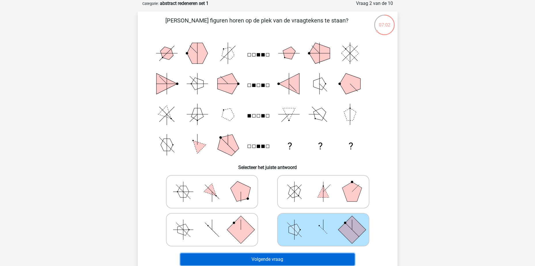
click at [270, 258] on button "Volgende vraag" at bounding box center [267, 260] width 174 height 12
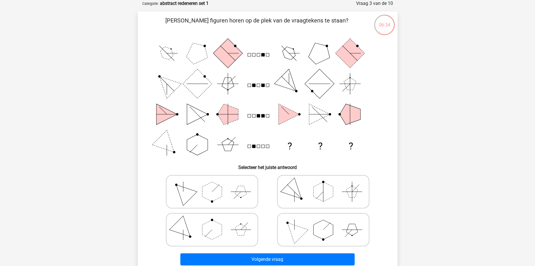
click at [307, 229] on icon at bounding box center [323, 230] width 86 height 29
click at [323, 223] on input "radio" at bounding box center [325, 221] width 4 height 4
radio input "true"
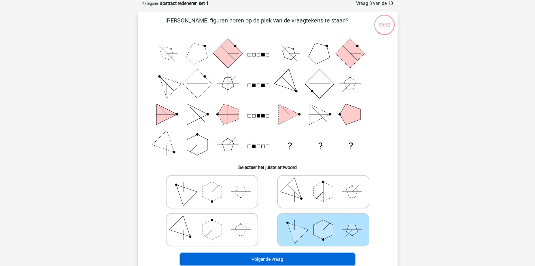
click at [291, 256] on button "Volgende vraag" at bounding box center [267, 260] width 174 height 12
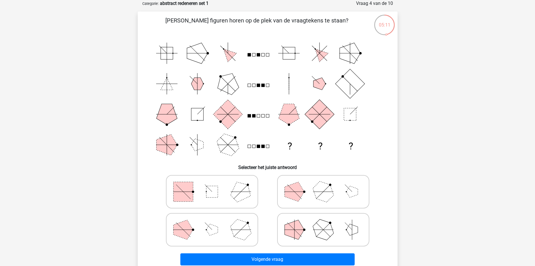
click at [203, 192] on icon at bounding box center [212, 192] width 86 height 29
click at [212, 185] on input "radio" at bounding box center [214, 183] width 4 height 4
radio input "true"
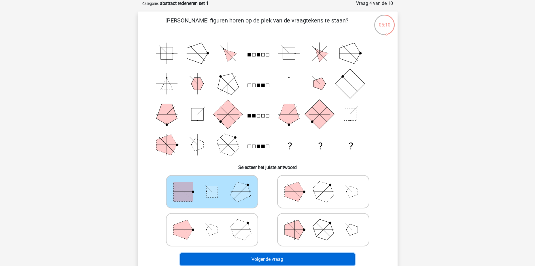
click at [268, 256] on button "Volgende vraag" at bounding box center [267, 260] width 174 height 12
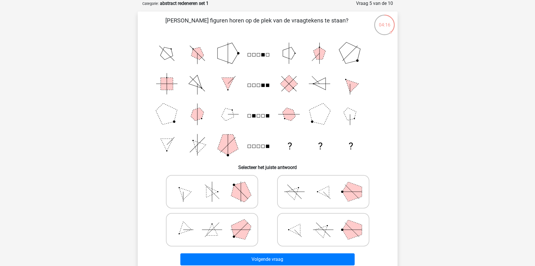
click at [301, 228] on icon at bounding box center [323, 230] width 86 height 29
click at [323, 223] on input "radio" at bounding box center [325, 221] width 4 height 4
radio input "true"
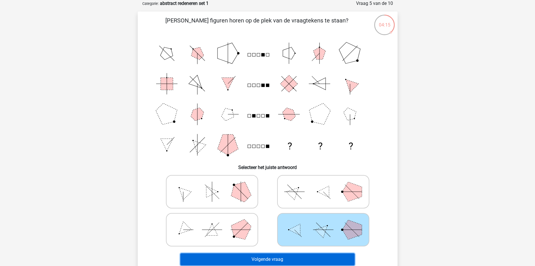
click at [288, 261] on button "Volgende vraag" at bounding box center [267, 260] width 174 height 12
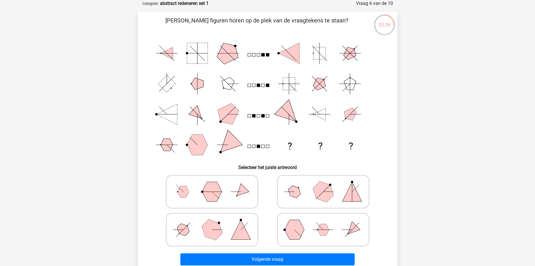
click at [242, 232] on polygon at bounding box center [241, 230] width 20 height 20
click at [216, 223] on input "radio" at bounding box center [214, 221] width 4 height 4
radio input "true"
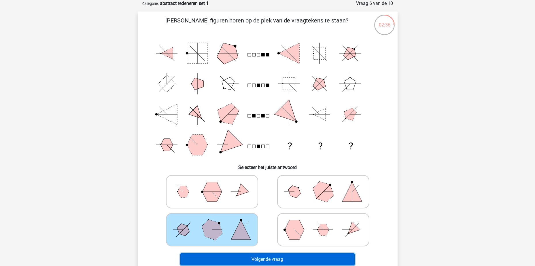
click at [267, 258] on button "Volgende vraag" at bounding box center [267, 260] width 174 height 12
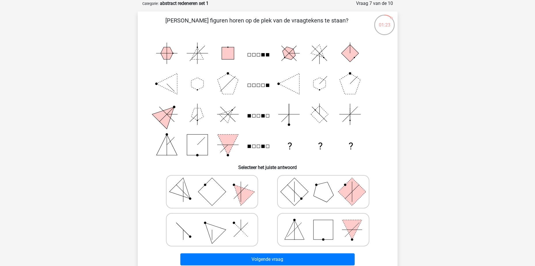
click at [218, 228] on polygon at bounding box center [212, 230] width 28 height 28
click at [216, 223] on input "radio" at bounding box center [214, 221] width 4 height 4
radio input "true"
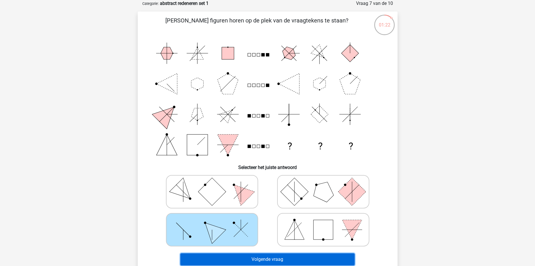
click at [265, 257] on button "Volgende vraag" at bounding box center [267, 260] width 174 height 12
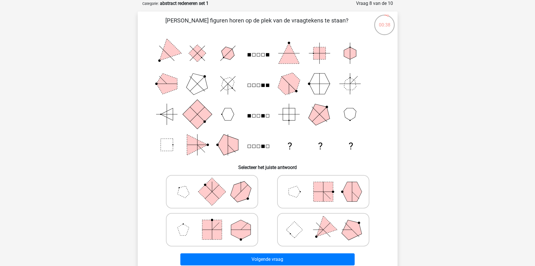
click at [300, 191] on icon at bounding box center [323, 192] width 86 height 29
click at [323, 185] on input "radio" at bounding box center [325, 183] width 4 height 4
radio input "true"
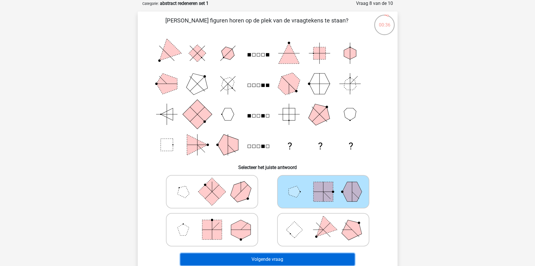
click at [273, 257] on button "Volgende vraag" at bounding box center [267, 260] width 174 height 12
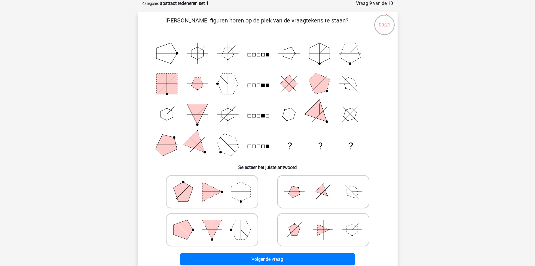
click at [295, 189] on polygon at bounding box center [294, 192] width 16 height 16
click at [323, 185] on input "radio" at bounding box center [325, 183] width 4 height 4
radio input "true"
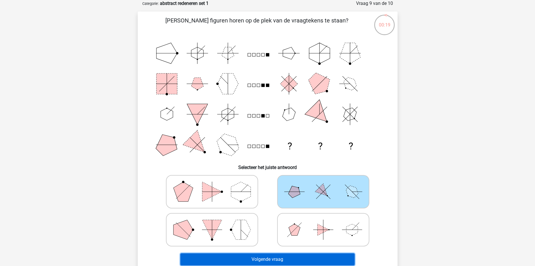
click at [280, 256] on button "Volgende vraag" at bounding box center [267, 260] width 174 height 12
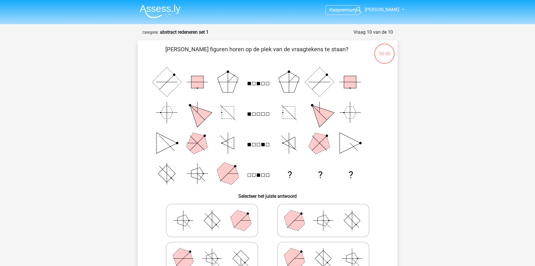
scroll to position [29, 0]
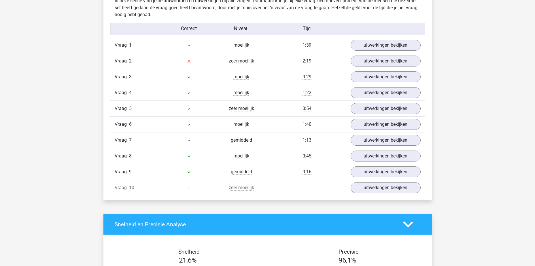
scroll to position [461, 0]
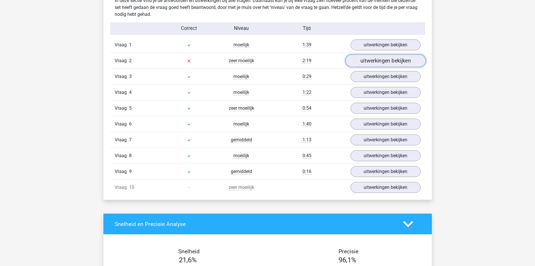
click at [362, 61] on link "uitwerkingen bekijken" at bounding box center [385, 60] width 80 height 13
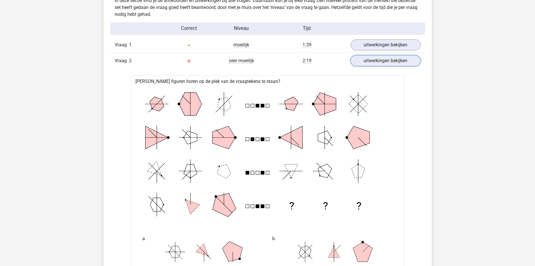
scroll to position [577, 0]
